Goal: Submit feedback/report problem: Leave review/rating

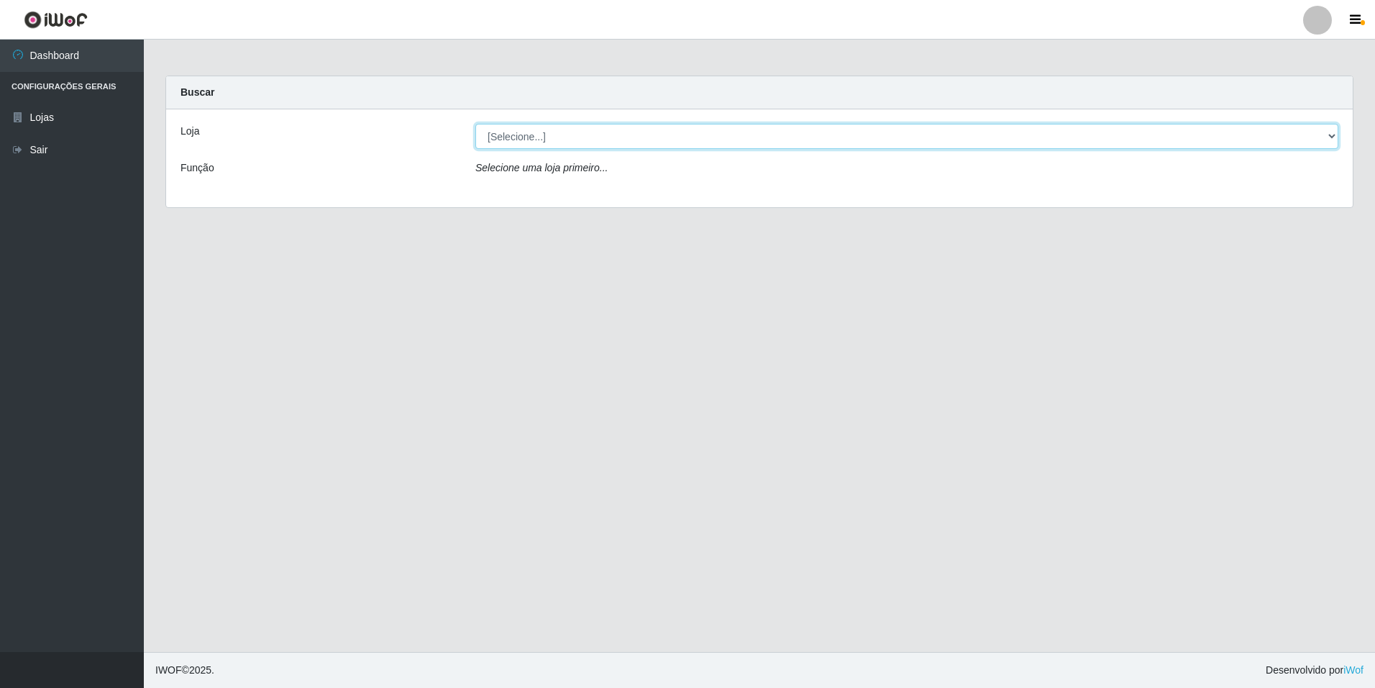
click at [663, 129] on select "[Selecione...] [GEOGRAPHIC_DATA] - [GEOGRAPHIC_DATA]" at bounding box center [906, 136] width 863 height 25
select select "528"
click at [475, 124] on select "[Selecione...] [GEOGRAPHIC_DATA] - [GEOGRAPHIC_DATA]" at bounding box center [906, 136] width 863 height 25
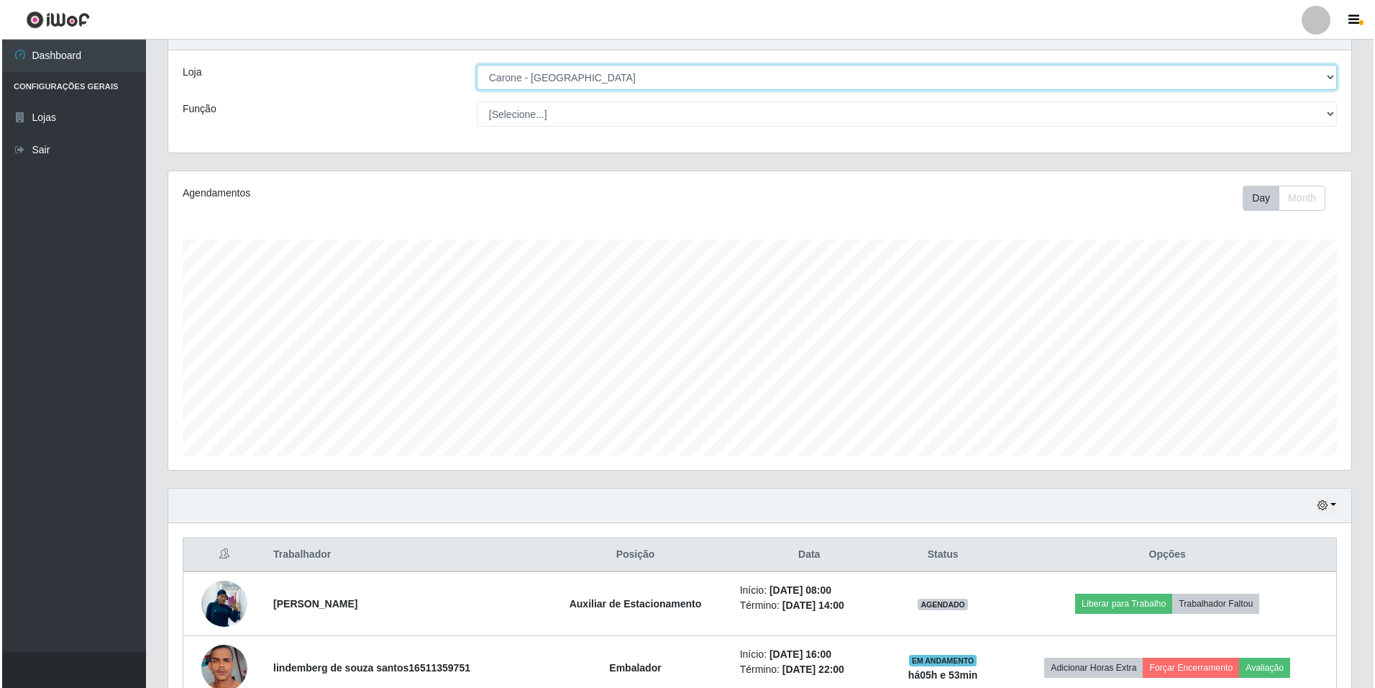
scroll to position [140, 0]
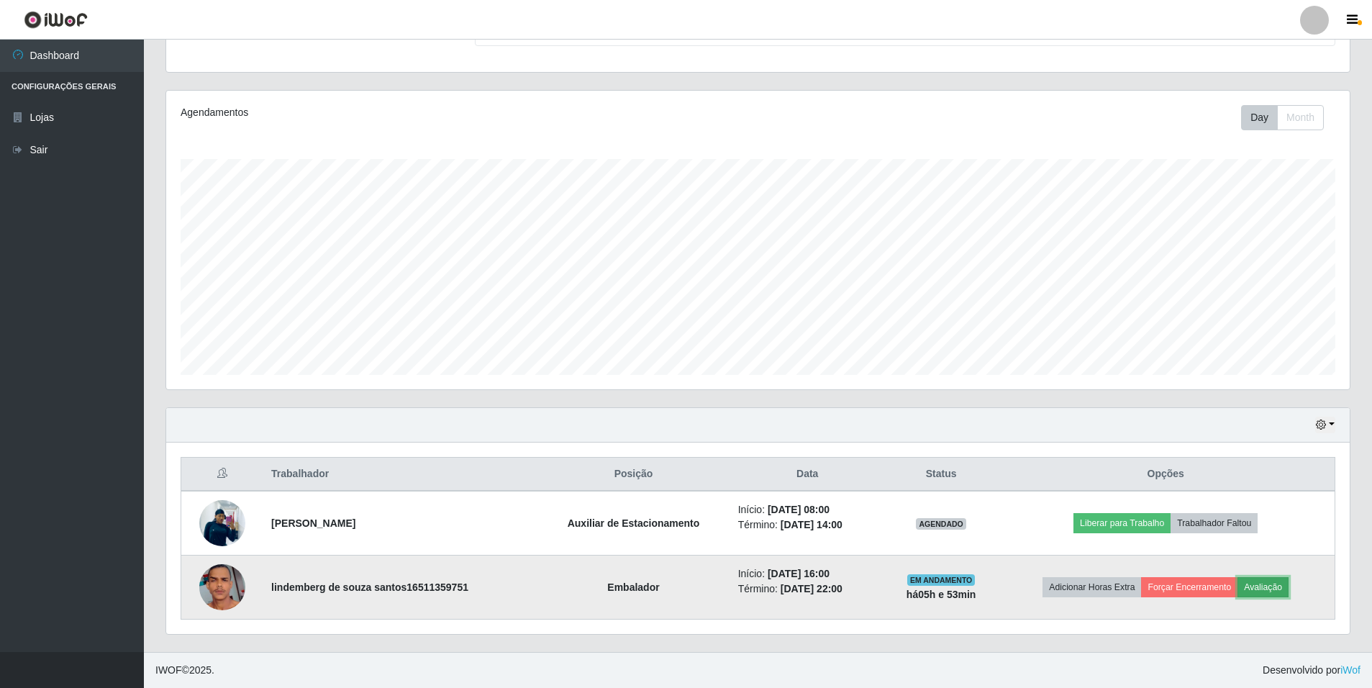
click at [1264, 591] on button "Avaliação" at bounding box center [1262, 587] width 51 height 20
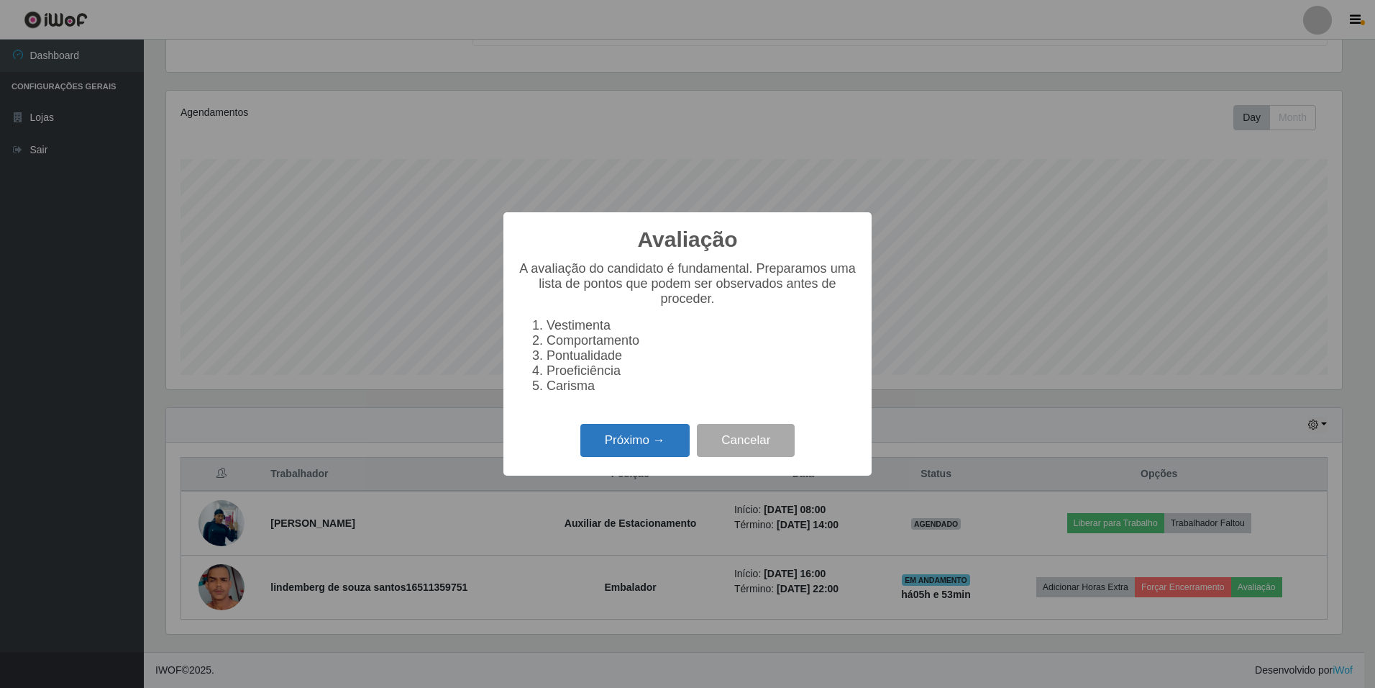
click at [649, 440] on button "Próximo →" at bounding box center [634, 441] width 109 height 34
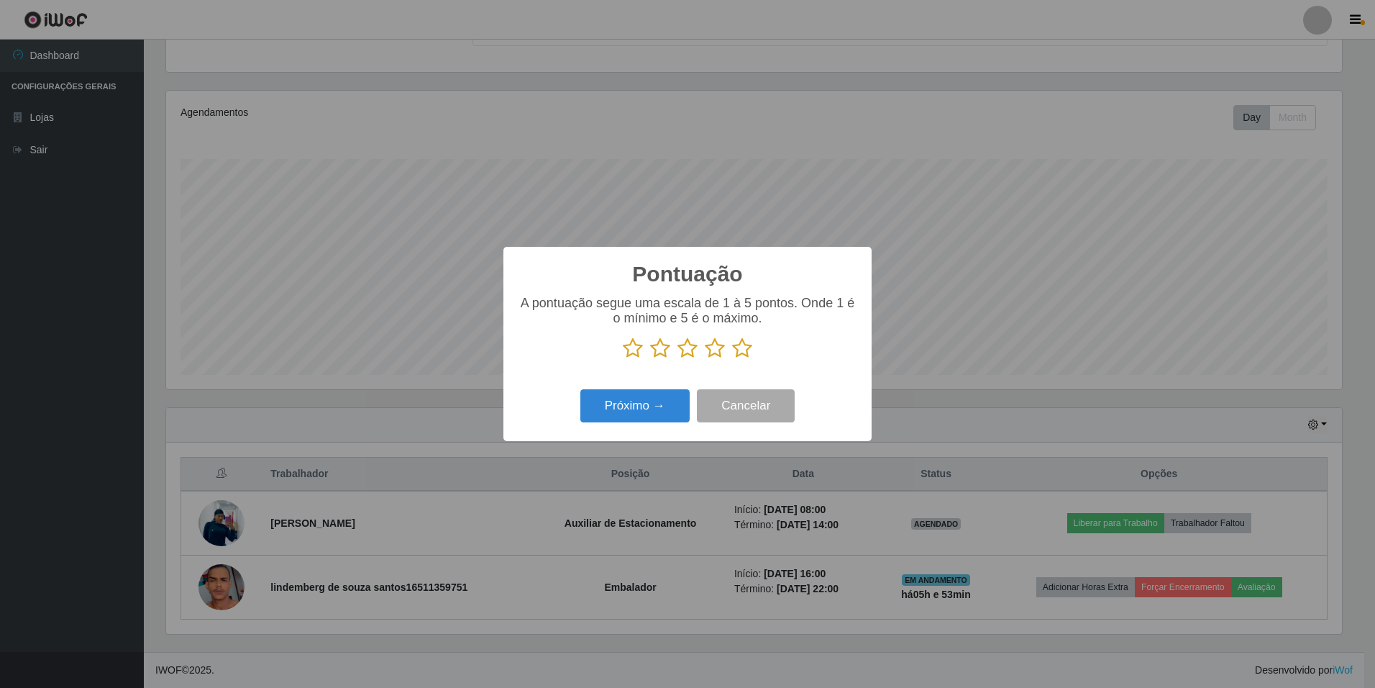
scroll to position [719003, 718126]
click at [735, 351] on icon at bounding box center [742, 348] width 20 height 22
click at [732, 359] on input "radio" at bounding box center [732, 359] width 0 height 0
click at [668, 409] on button "Próximo →" at bounding box center [634, 406] width 109 height 34
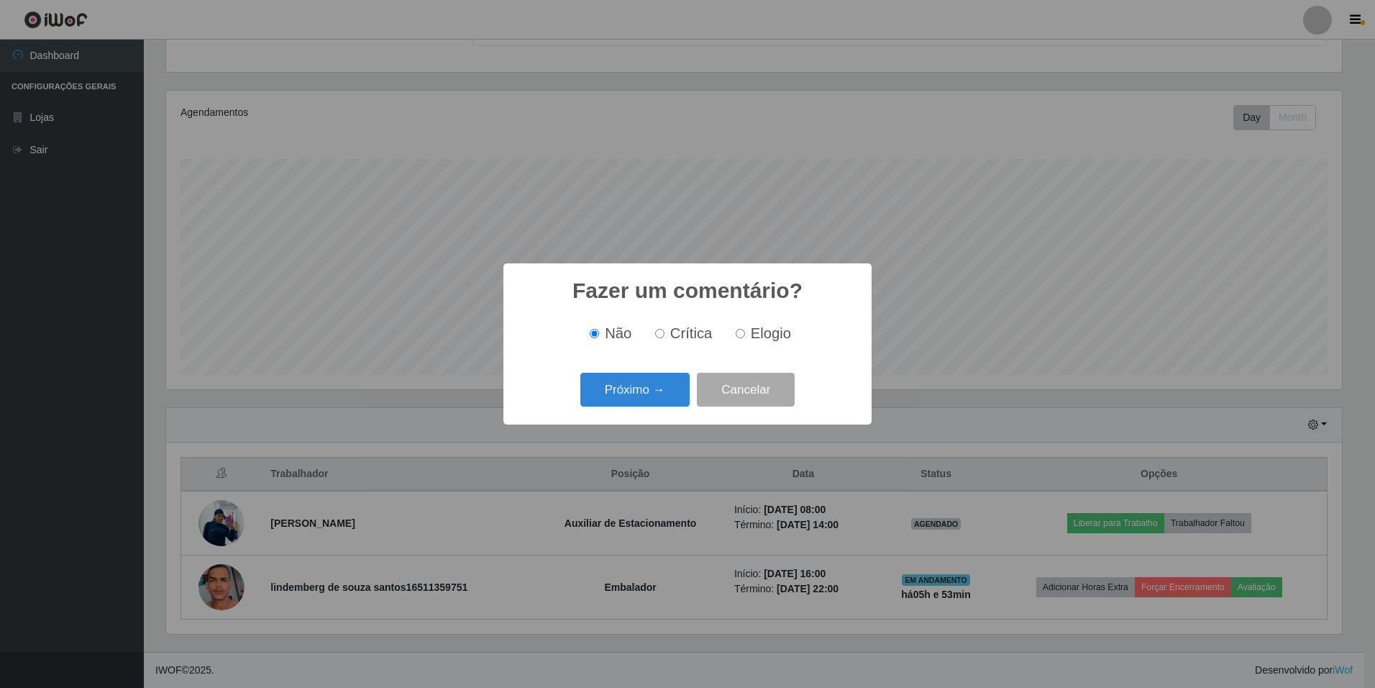
click at [746, 336] on label "Elogio" at bounding box center [760, 333] width 61 height 17
click at [745, 336] on input "Elogio" at bounding box center [740, 333] width 9 height 9
radio input "true"
click at [668, 388] on button "Próximo →" at bounding box center [634, 390] width 109 height 34
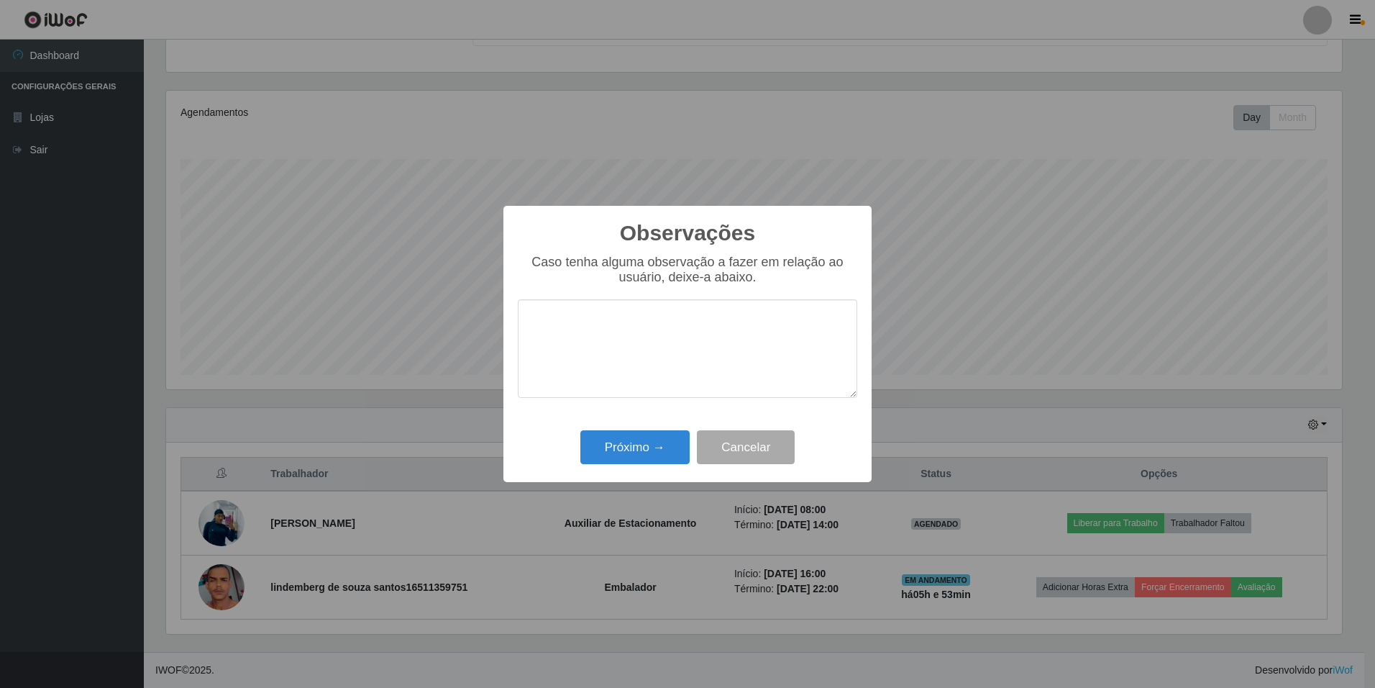
click at [669, 322] on textarea at bounding box center [688, 348] width 340 height 99
type textarea "Com"
drag, startPoint x: 674, startPoint y: 334, endPoint x: 665, endPoint y: 332, distance: 9.6
click at [665, 332] on textarea "Com" at bounding box center [688, 348] width 340 height 99
click at [654, 326] on textarea "Com" at bounding box center [688, 348] width 340 height 99
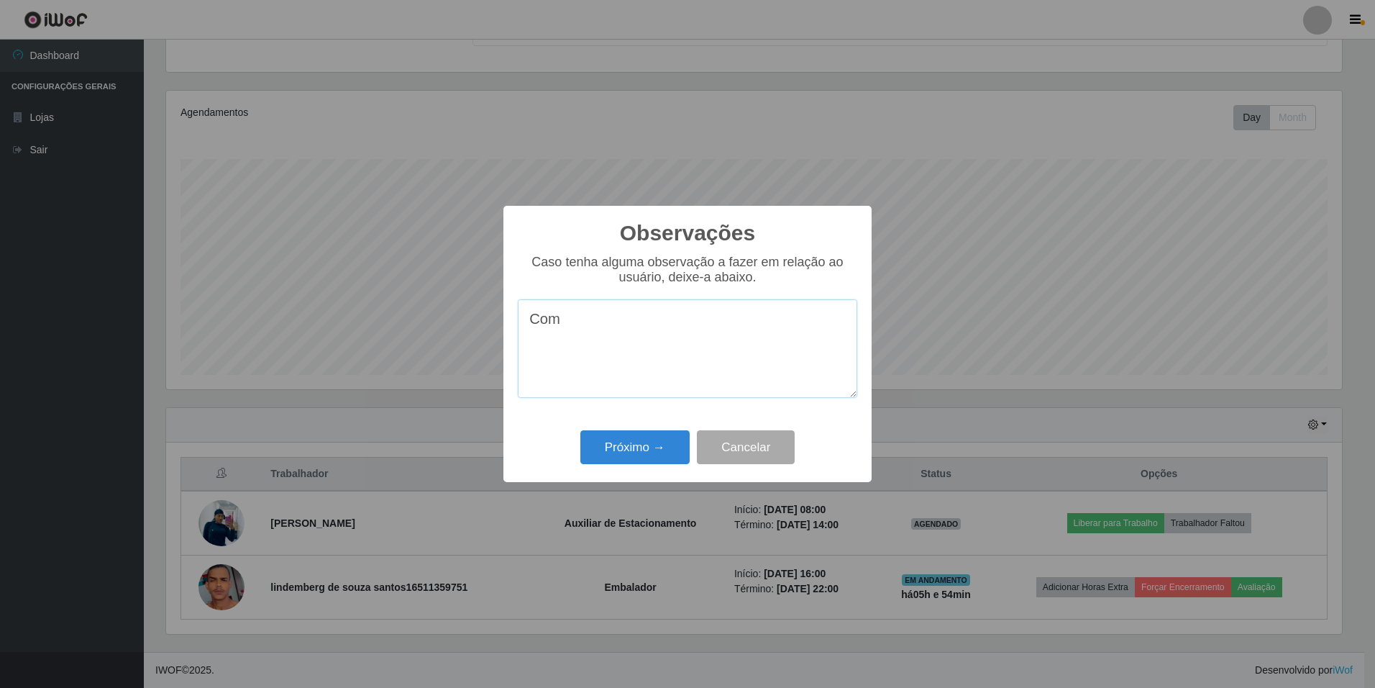
click at [654, 326] on textarea "Com" at bounding box center [688, 348] width 340 height 99
type textarea "o"
type textarea "O colaborador pediu pra sair 5 minutos ,ais cedo, com a autorização do gerente …"
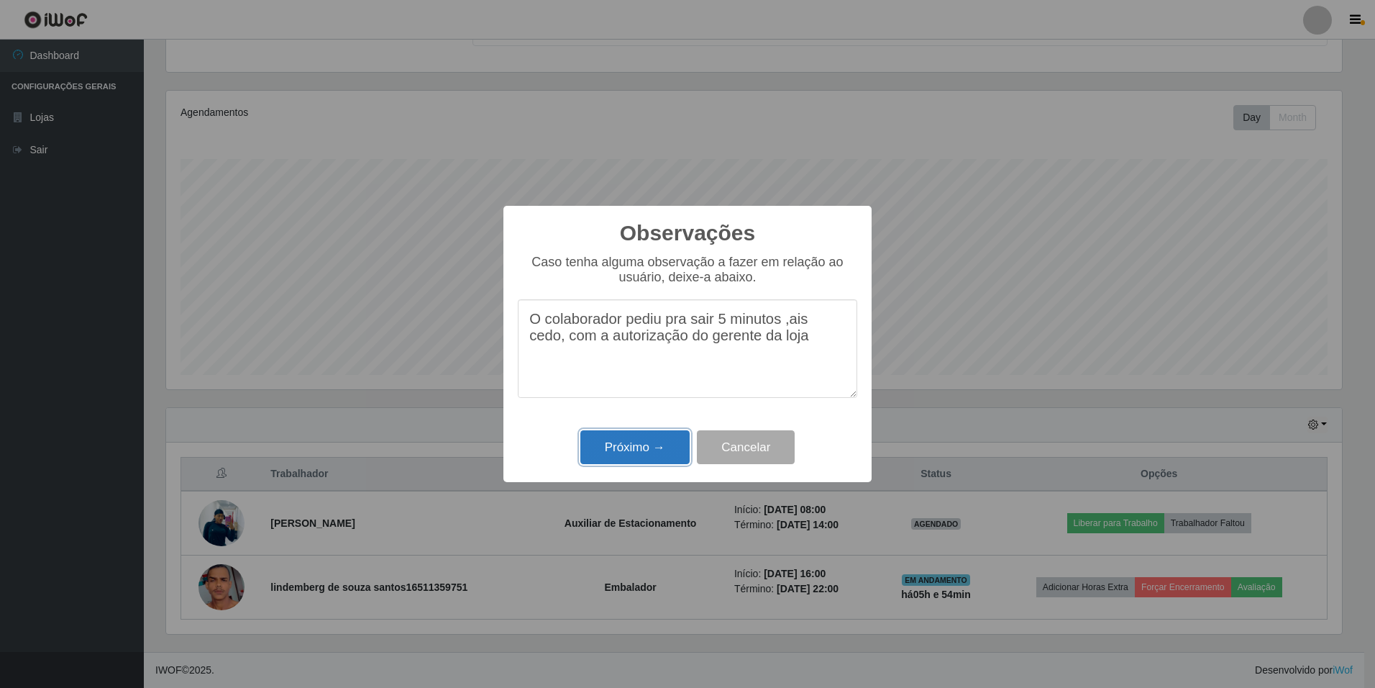
click at [633, 449] on button "Próximo →" at bounding box center [634, 447] width 109 height 34
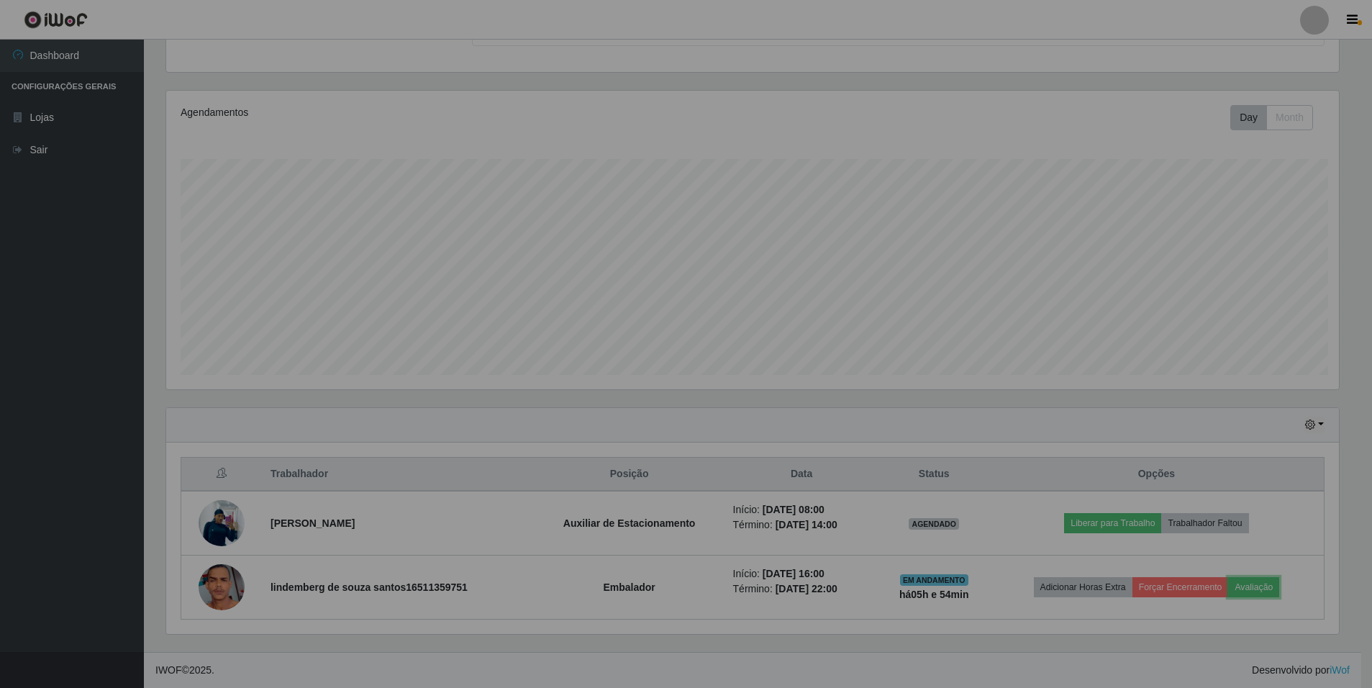
scroll to position [299, 1183]
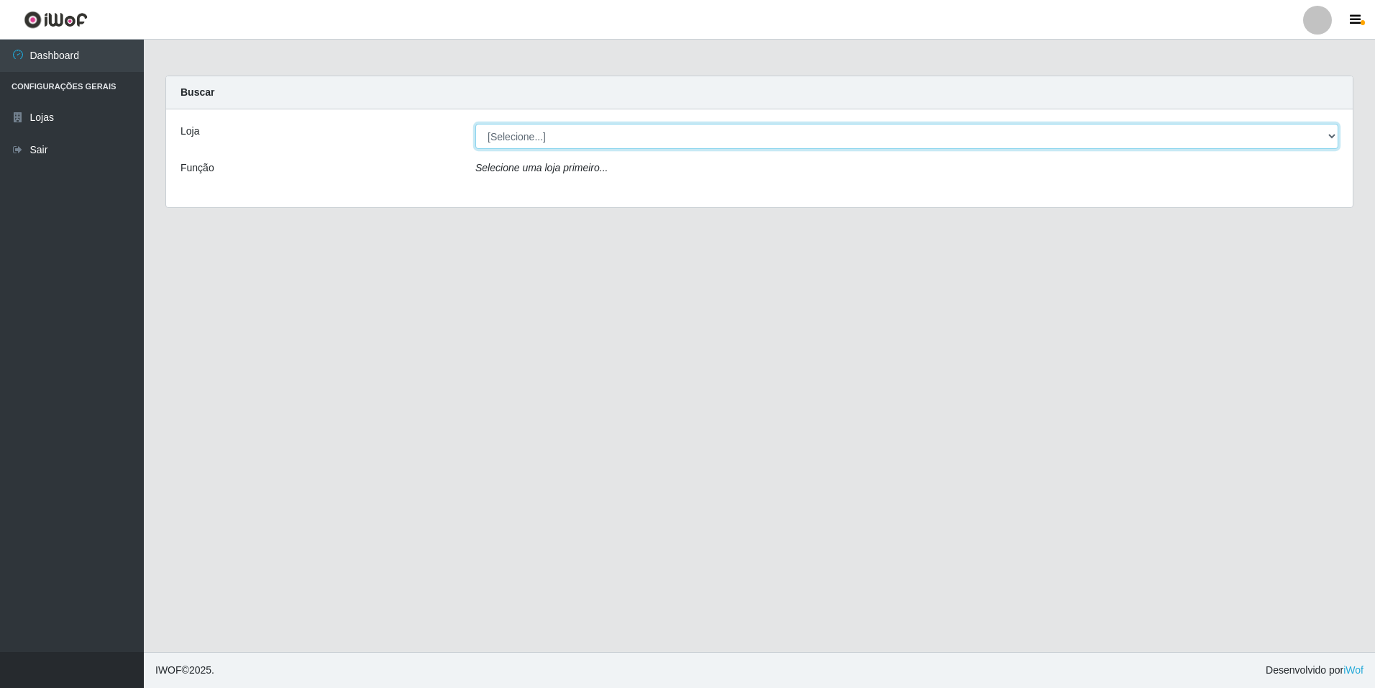
drag, startPoint x: 730, startPoint y: 137, endPoint x: 719, endPoint y: 144, distance: 13.2
click at [730, 137] on select "[Selecione...] [GEOGRAPHIC_DATA] - [GEOGRAPHIC_DATA]" at bounding box center [906, 136] width 863 height 25
select select "528"
click at [475, 124] on select "[Selecione...] [GEOGRAPHIC_DATA] - [GEOGRAPHIC_DATA]" at bounding box center [906, 136] width 863 height 25
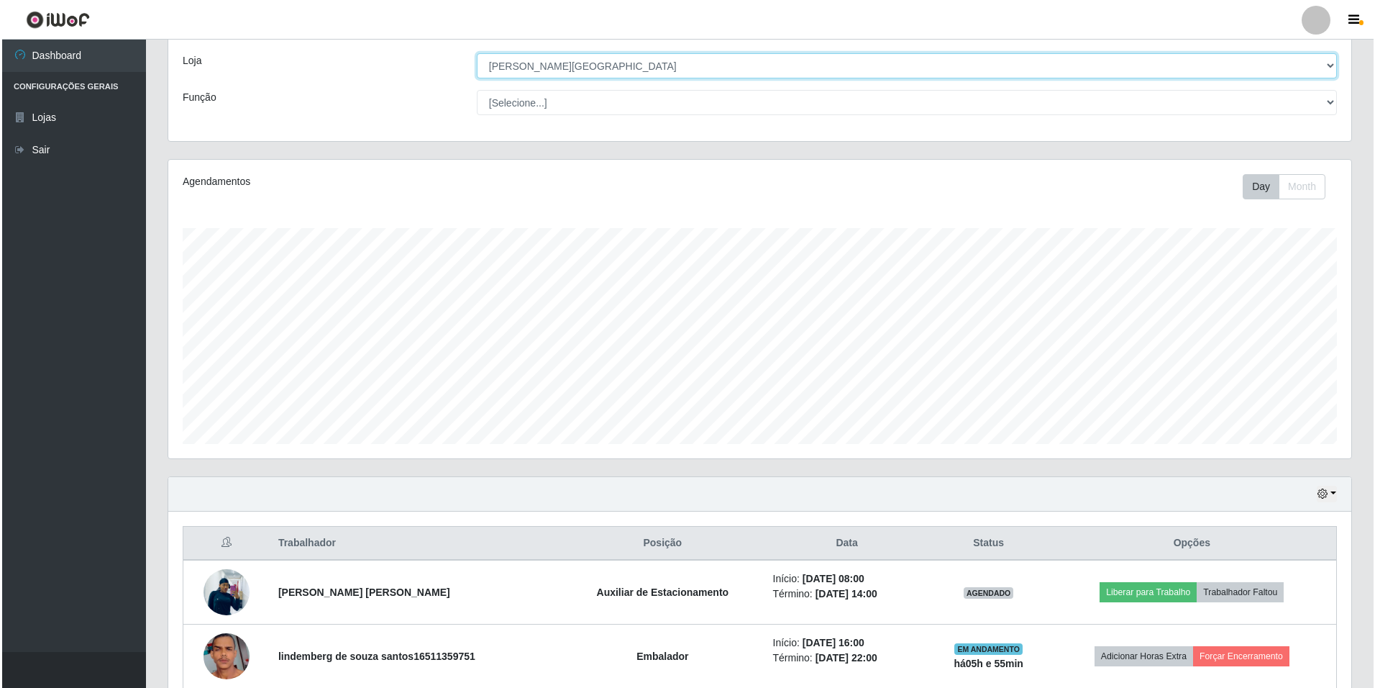
scroll to position [140, 0]
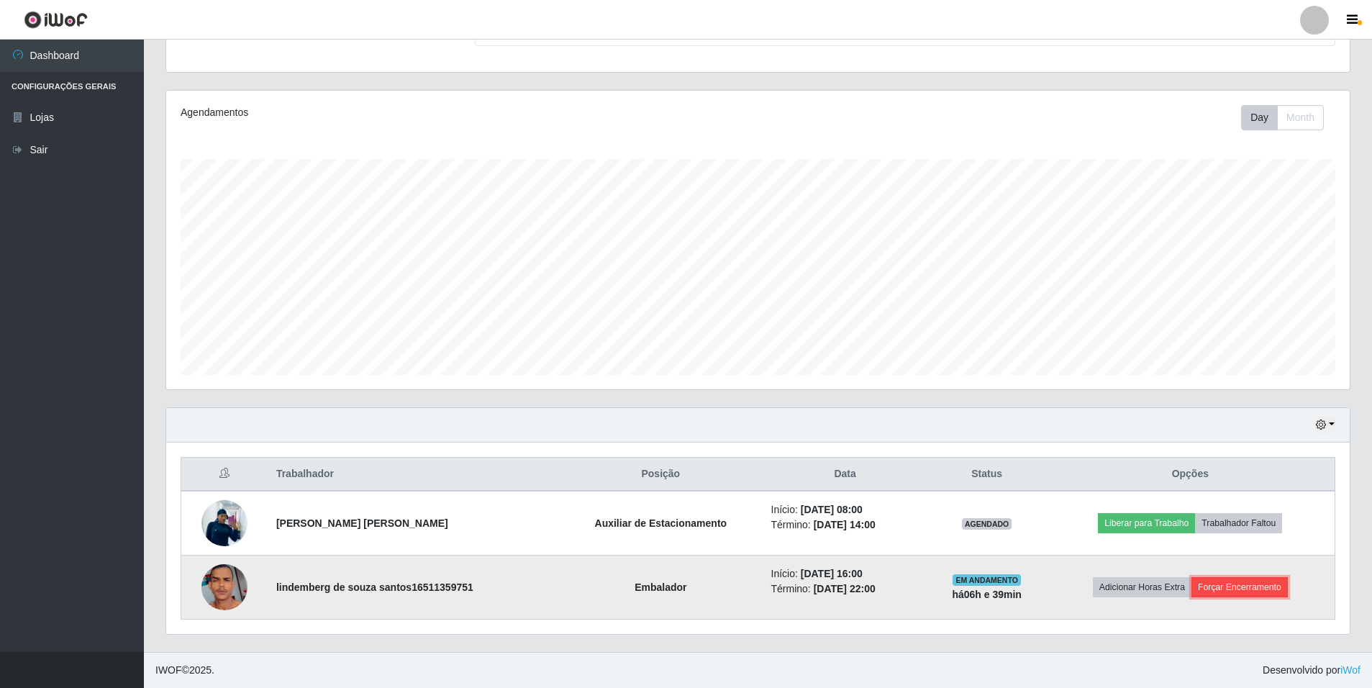
click at [1240, 588] on button "Forçar Encerramento" at bounding box center [1239, 587] width 96 height 20
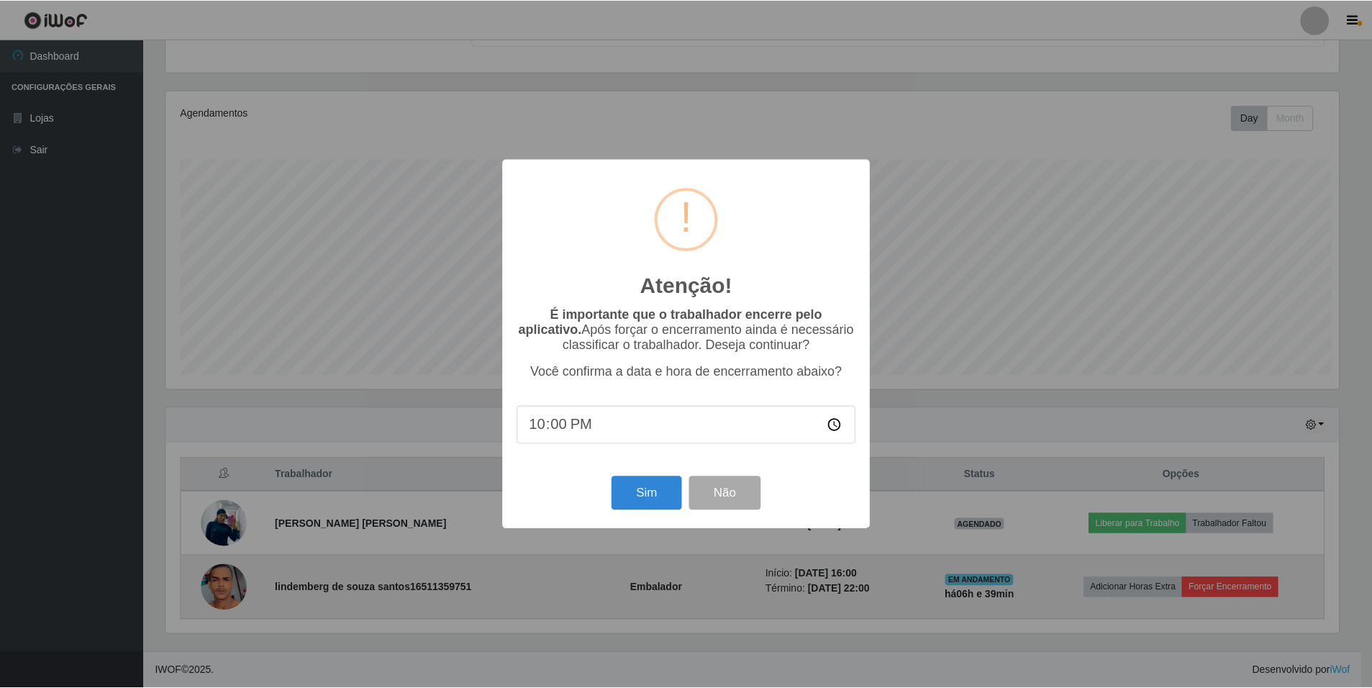
scroll to position [299, 1176]
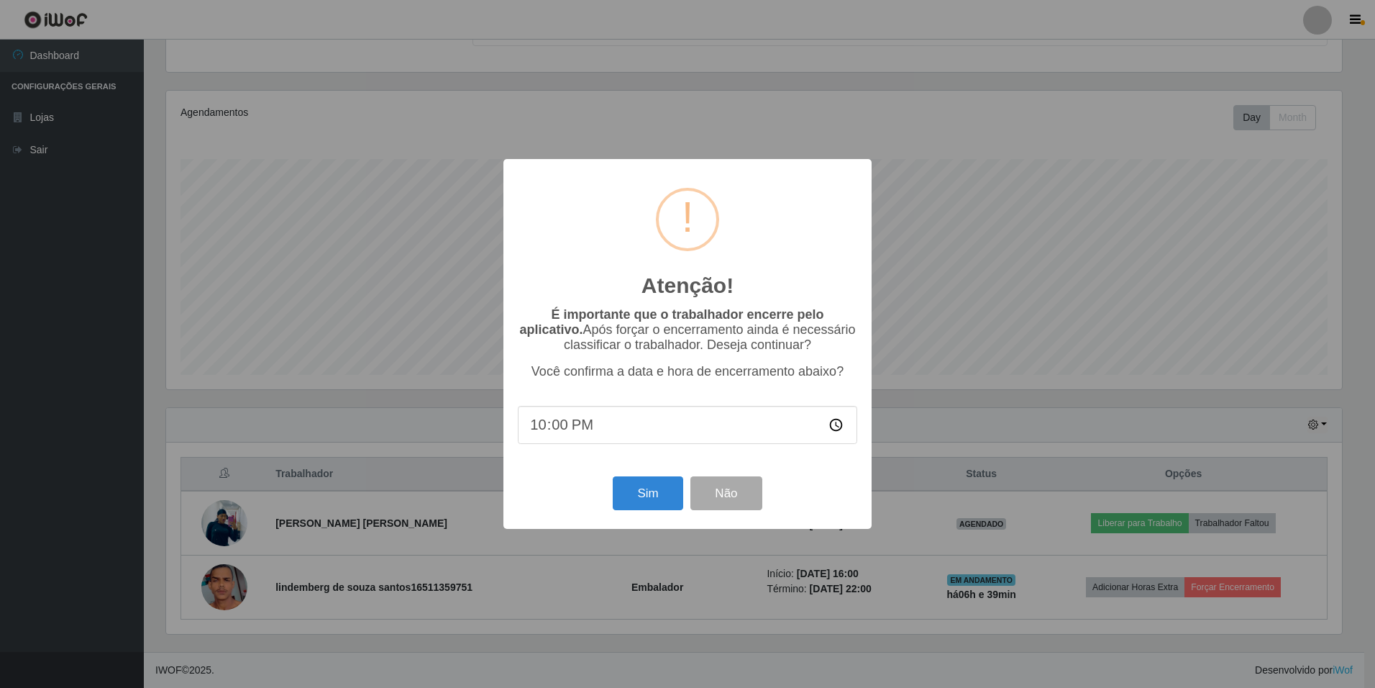
click at [529, 429] on input "22:00" at bounding box center [688, 425] width 340 height 38
click at [534, 433] on input "22:00" at bounding box center [688, 425] width 340 height 38
drag, startPoint x: 641, startPoint y: 503, endPoint x: 583, endPoint y: 427, distance: 96.0
click at [628, 423] on div "Atenção! × É importante que o trabalhador encerre pelo aplicativo. Após forçar …" at bounding box center [688, 343] width 368 height 369
click at [554, 433] on input "22:00" at bounding box center [688, 425] width 340 height 38
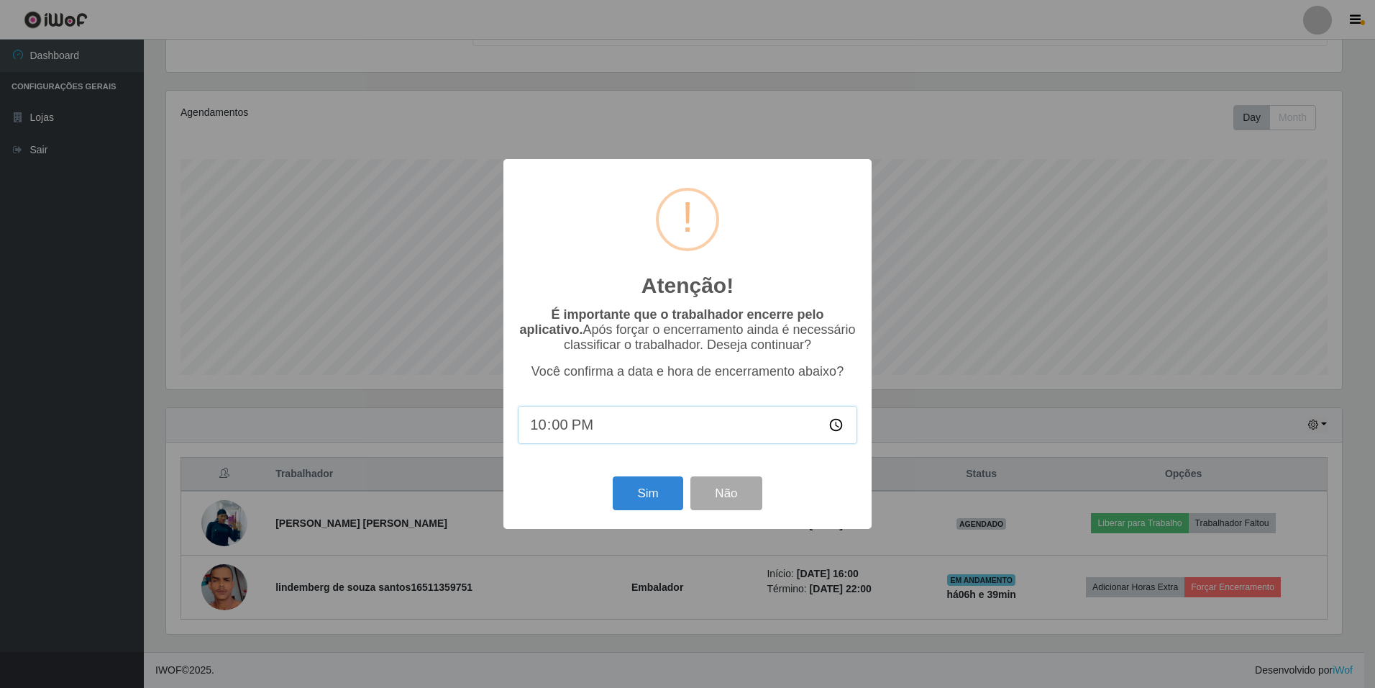
click at [545, 425] on input "22:00" at bounding box center [688, 425] width 340 height 38
type input "21:55"
click at [665, 481] on button "Sim" at bounding box center [648, 493] width 70 height 34
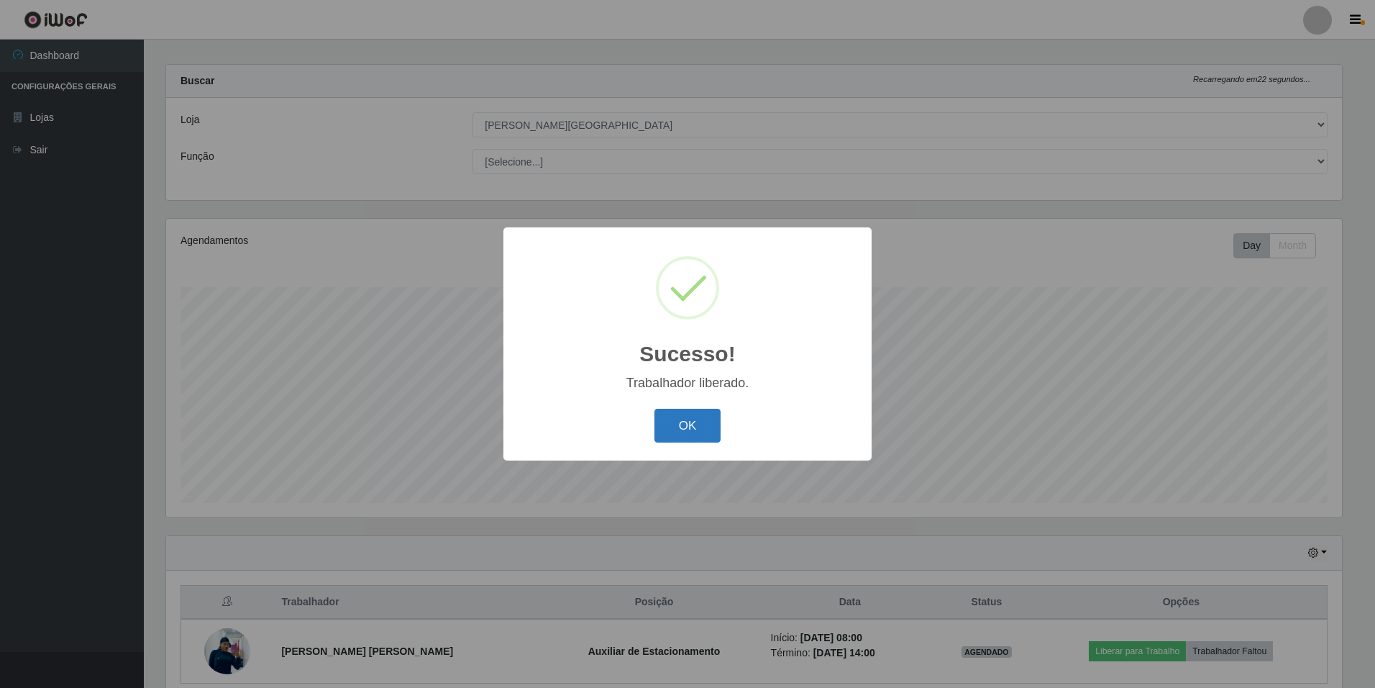
click at [692, 434] on button "OK" at bounding box center [688, 426] width 67 height 34
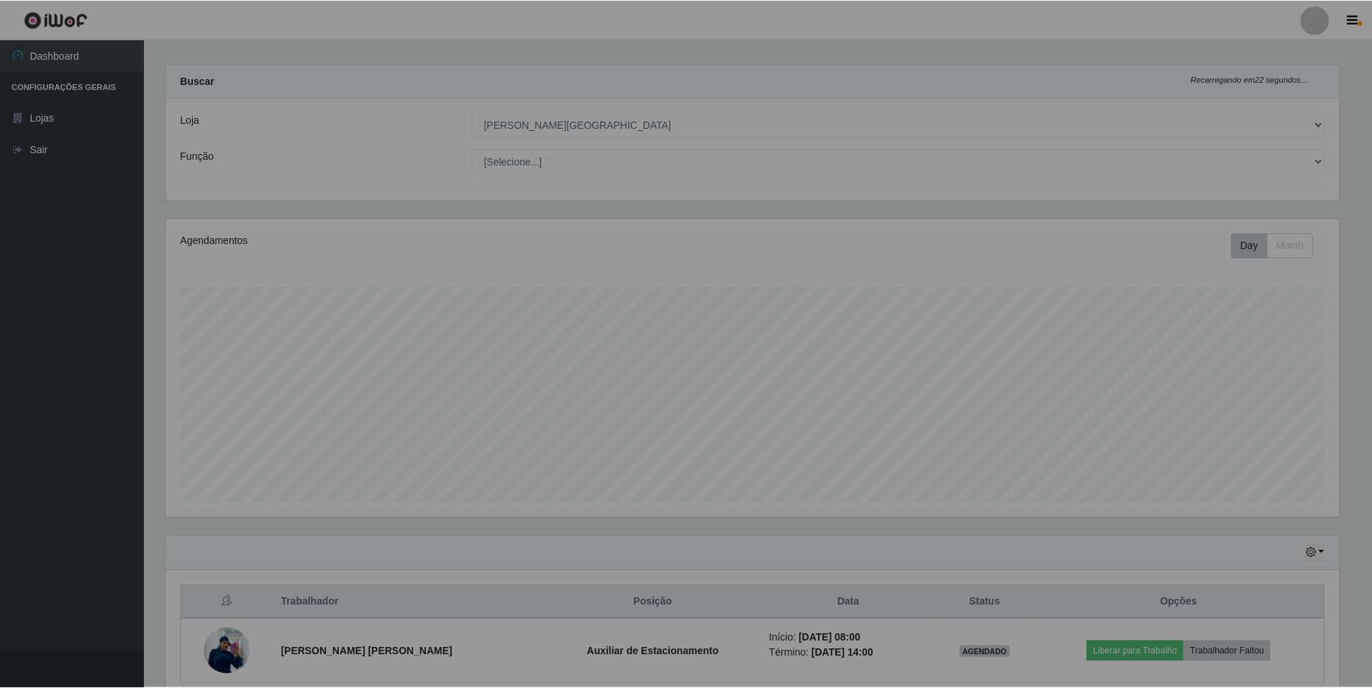
scroll to position [299, 1183]
